Goal: Information Seeking & Learning: Learn about a topic

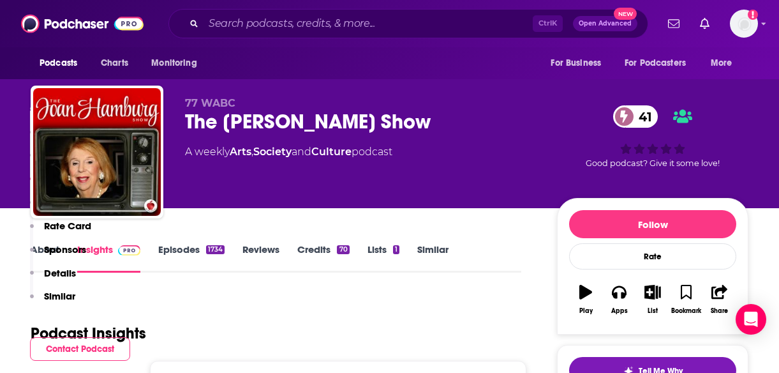
click at [290, 13] on div "Ctrl K Open Advanced New" at bounding box center [408, 23] width 480 height 29
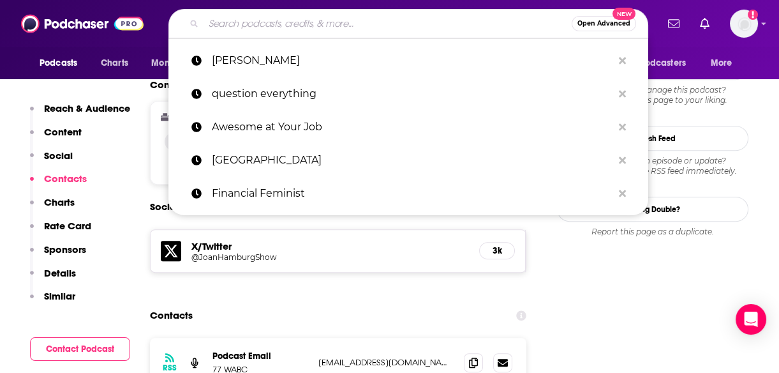
click at [290, 22] on input "Search podcasts, credits, & more..." at bounding box center [388, 23] width 368 height 20
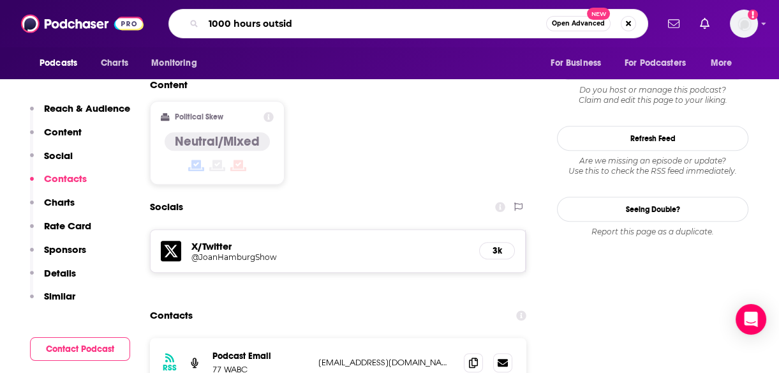
type input "1000 hours outside"
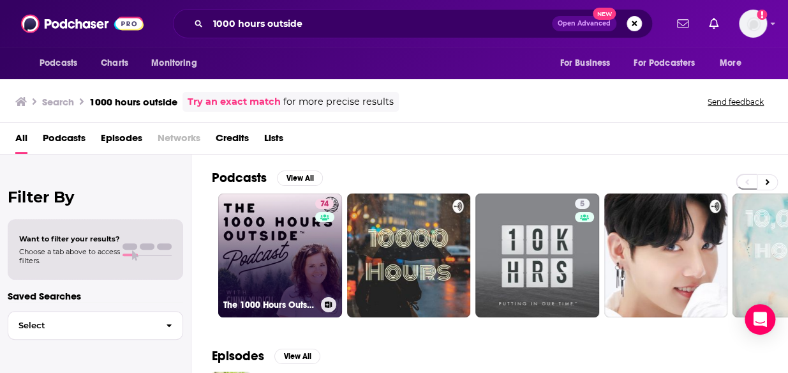
click at [278, 272] on link "74 The 1000 Hours Outside Podcast" at bounding box center [280, 255] width 124 height 124
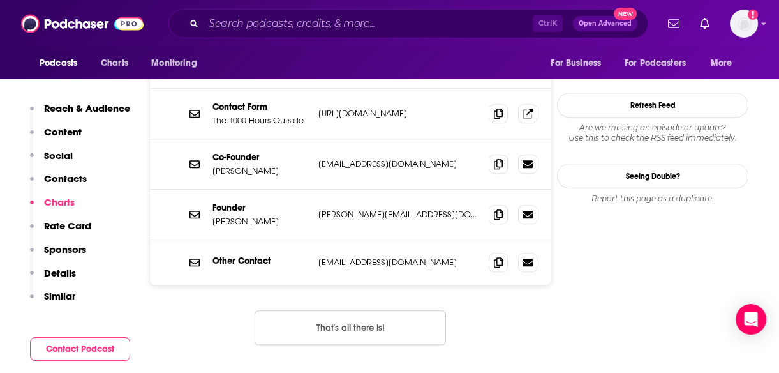
scroll to position [1168, 0]
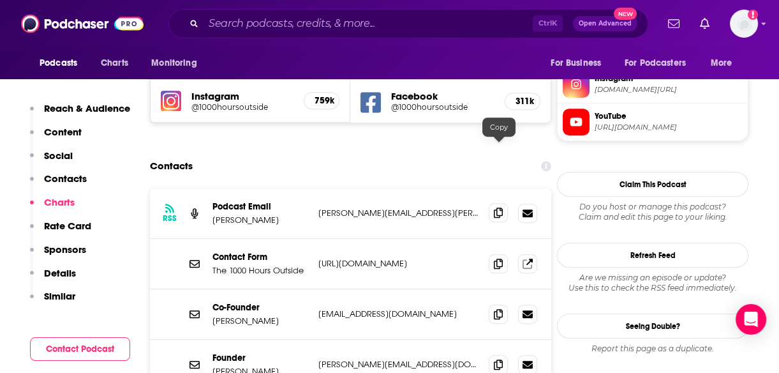
click at [500, 207] on icon at bounding box center [498, 212] width 9 height 10
click at [291, 16] on input "Search podcasts, credits, & more..." at bounding box center [368, 23] width 329 height 20
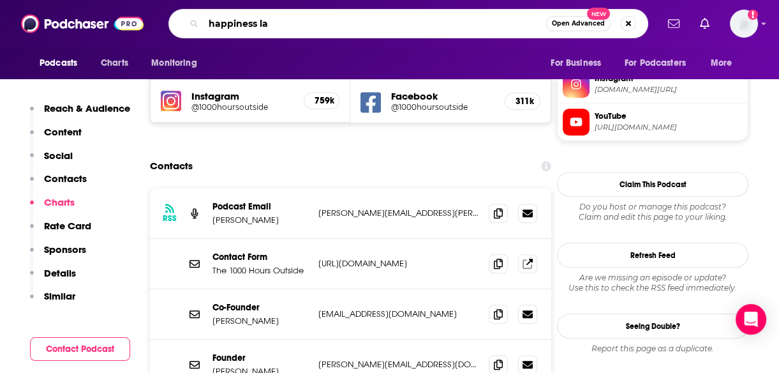
type input "happiness lab"
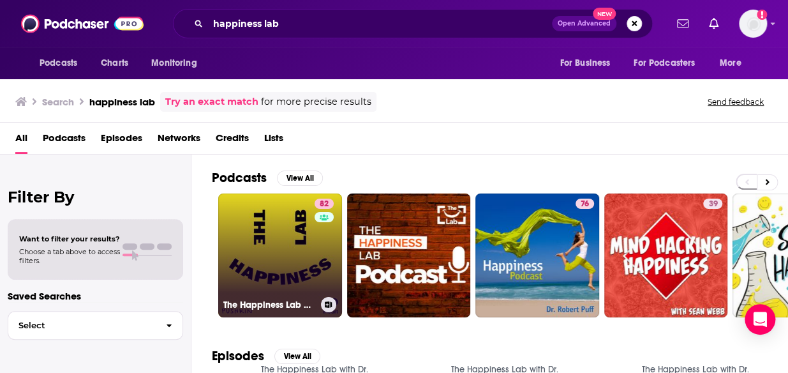
click at [257, 250] on link "82 The Happiness Lab with Dr. [PERSON_NAME]" at bounding box center [280, 255] width 124 height 124
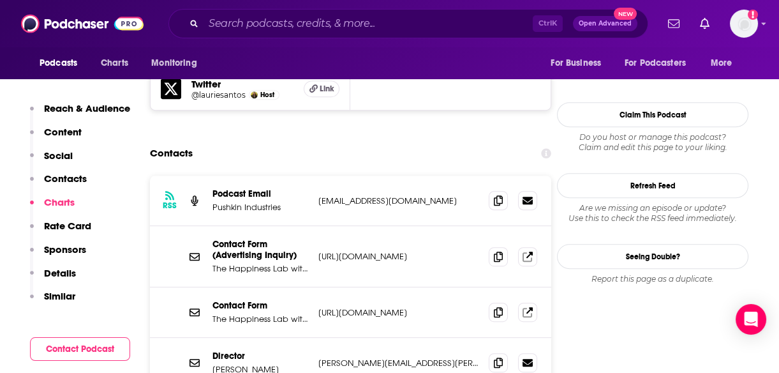
scroll to position [1225, 0]
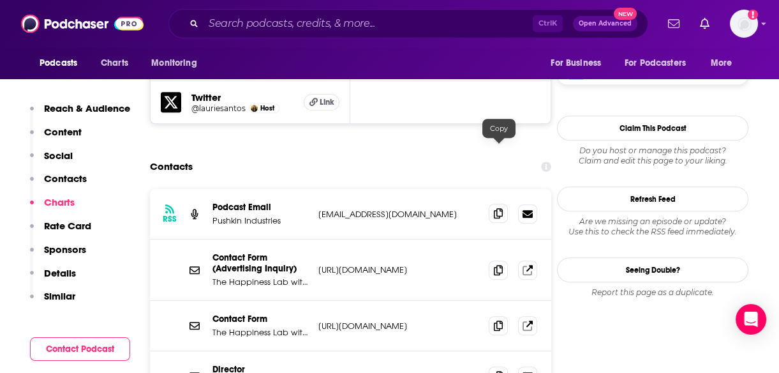
click at [498, 208] on icon at bounding box center [498, 213] width 9 height 10
